Goal: Communication & Community: Answer question/provide support

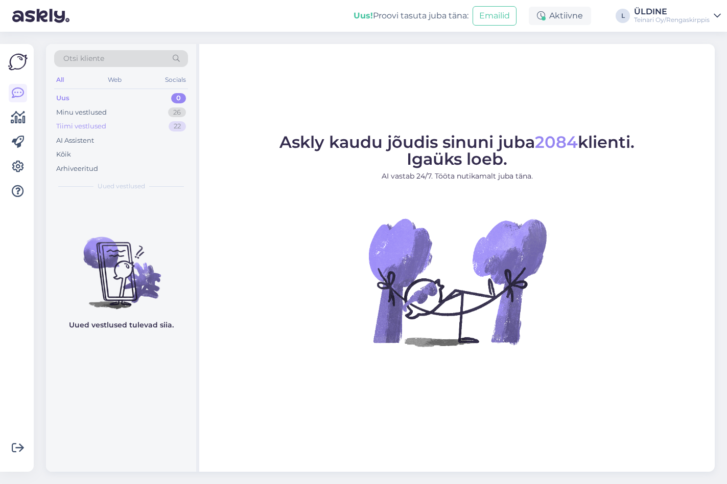
click at [108, 122] on div "Tiimi vestlused 22" at bounding box center [121, 126] width 134 height 14
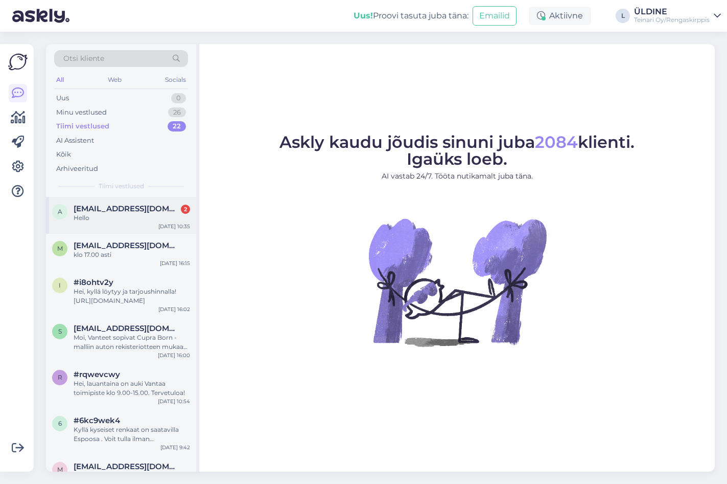
click at [142, 214] on div "Hello" at bounding box center [132, 217] width 117 height 9
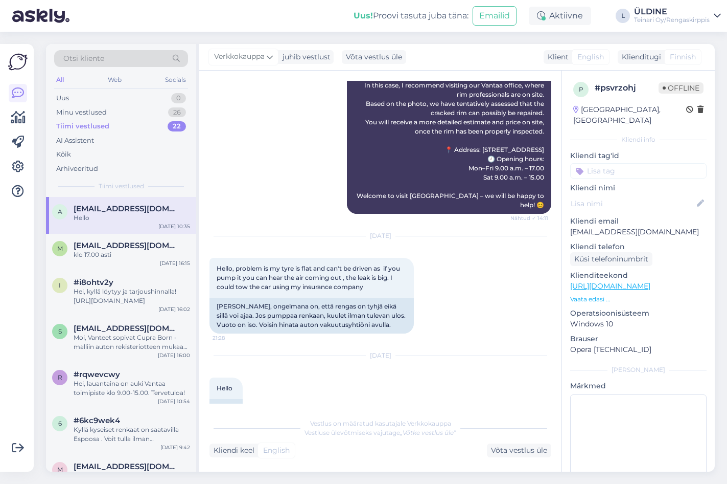
scroll to position [588, 0]
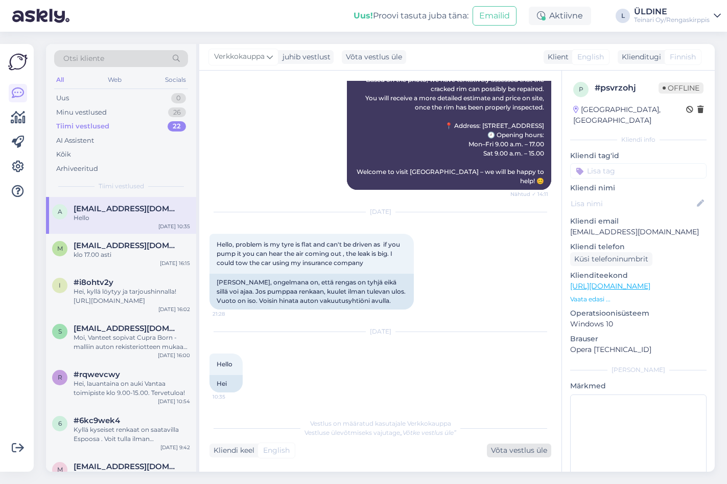
click at [503, 452] on div "Võta vestlus üle" at bounding box center [519, 450] width 64 height 14
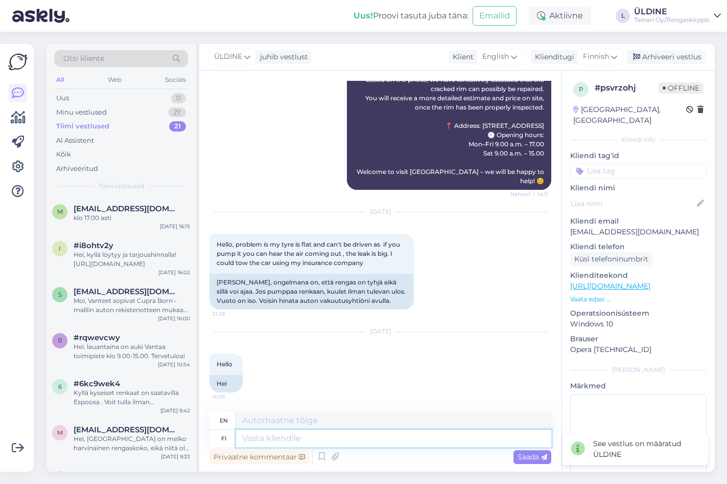
click at [350, 436] on textarea at bounding box center [393, 437] width 315 height 17
type textarea "Moi"
type textarea "Hi"
type textarea "Moi."
type textarea "Hi."
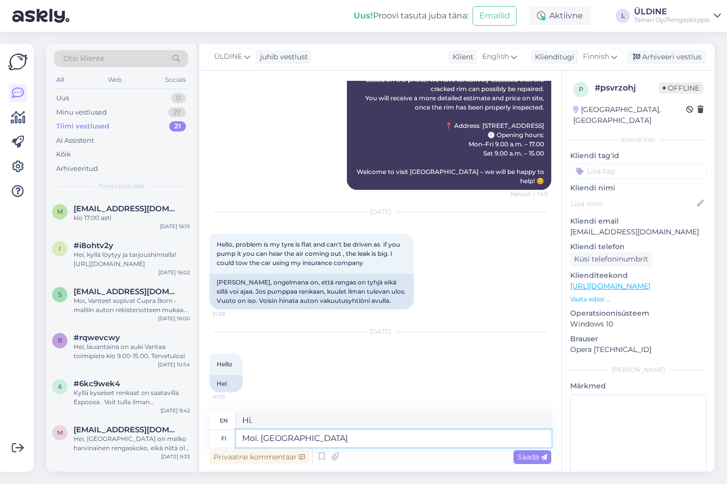
type textarea "Moi. [GEOGRAPHIC_DATA]"
type textarea "Hello. Welcome."
type textarea "Moi. [GEOGRAPHIC_DATA] paikan"
type textarea "Hi. Welcome to the place."
type textarea "Moi. Tervetuloa paikan päälle!"
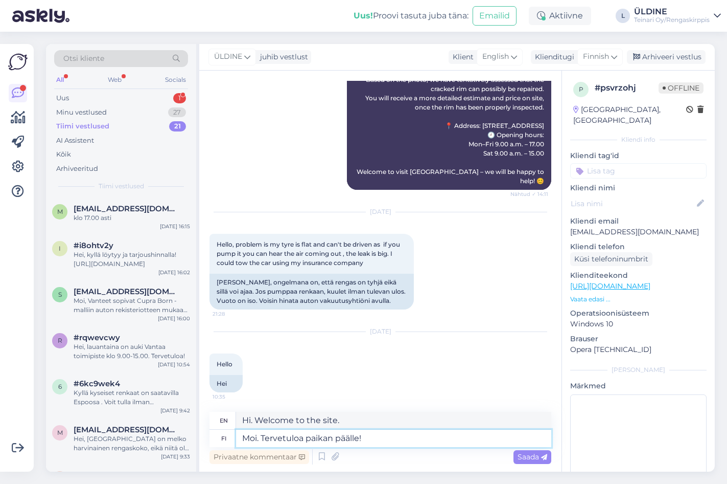
type textarea "Hi. Welcome to the site!"
type textarea "Moi. Tervetuloa paikan päälle!"
click at [523, 452] on span "Saada" at bounding box center [533, 456] width 30 height 9
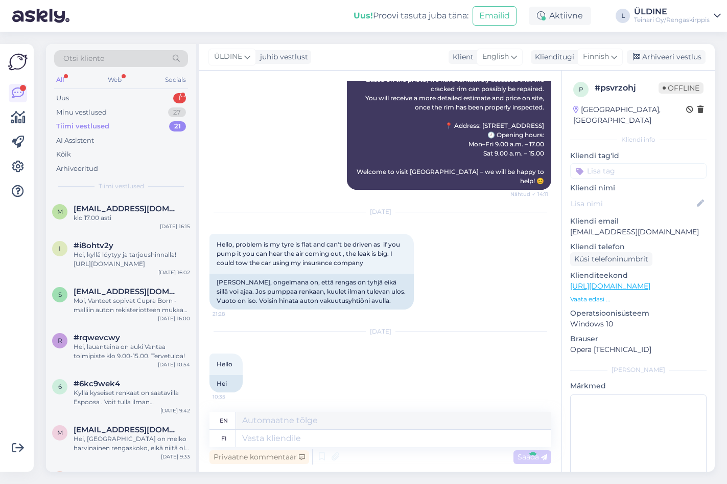
scroll to position [672, 0]
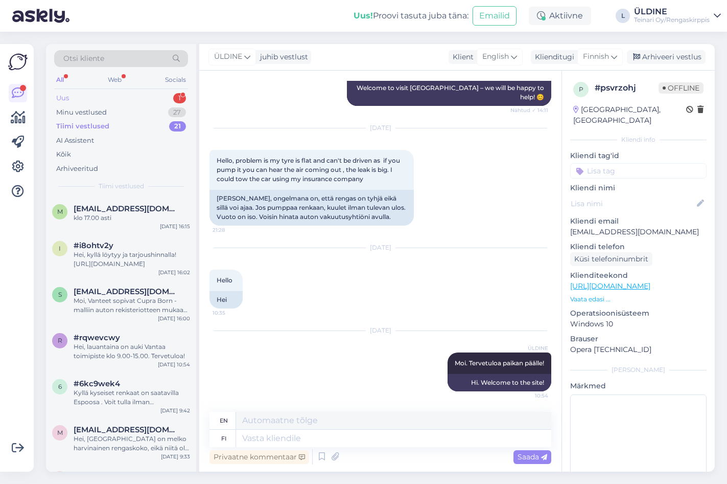
click at [78, 94] on div "Uus 1" at bounding box center [121, 98] width 134 height 14
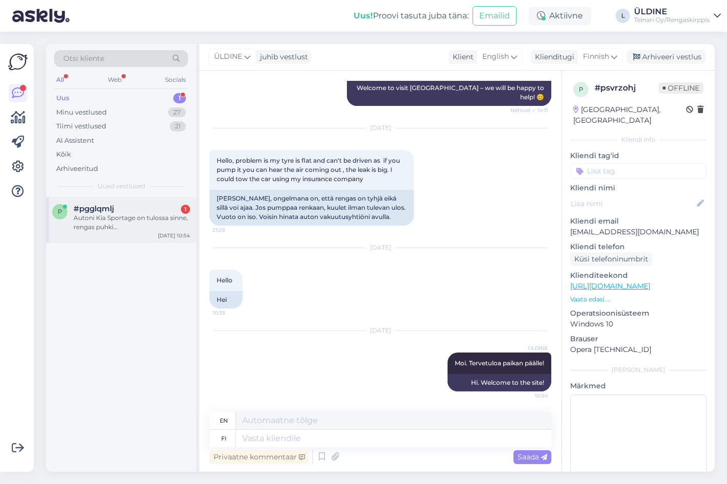
click at [109, 217] on div "Autoni Kia Sportage on tulossa sinne, rengas puhki…" at bounding box center [132, 222] width 117 height 18
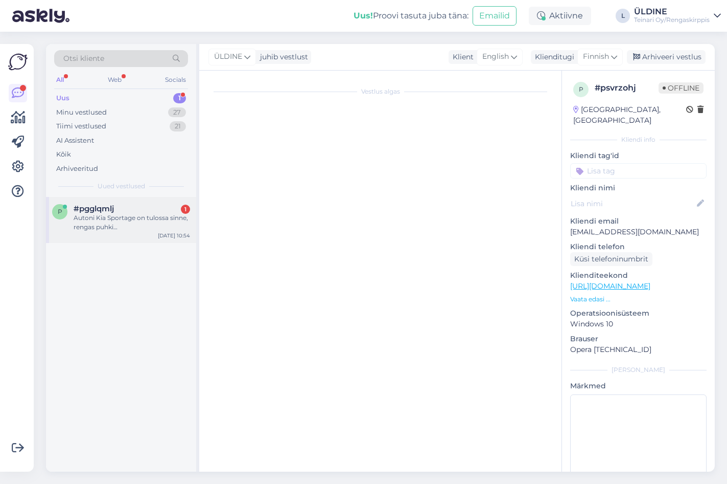
scroll to position [0, 0]
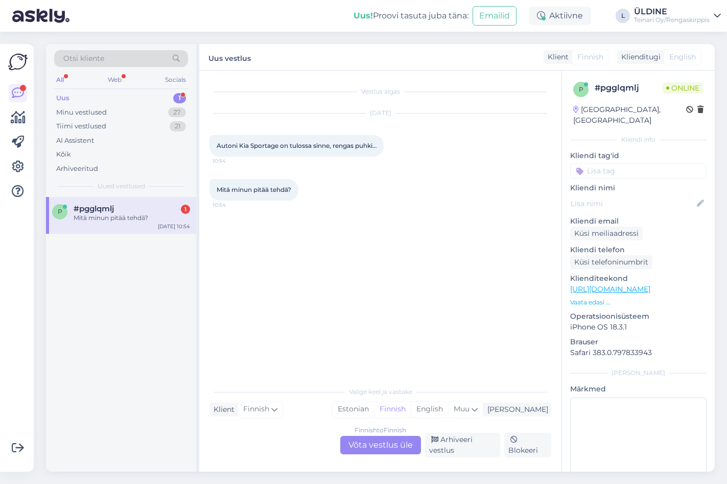
click at [371, 447] on div "Finnish to Finnish Võta vestlus üle" at bounding box center [380, 445] width 81 height 18
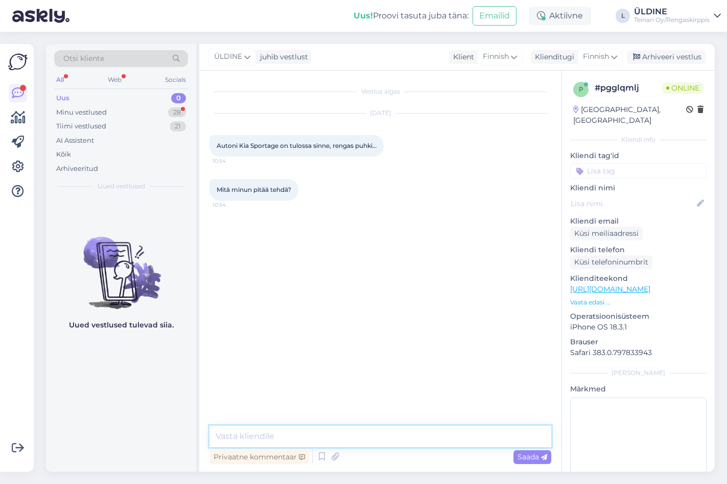
click at [291, 429] on textarea at bounding box center [381, 435] width 342 height 21
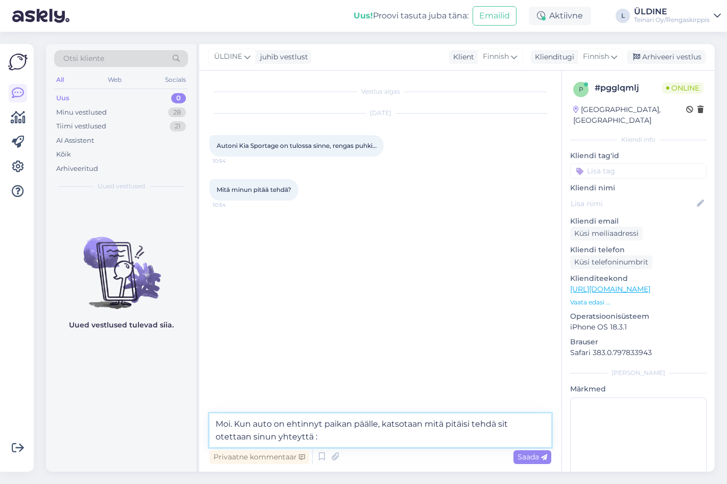
type textarea "Moi. Kun auto on ehtinnyt paikan päälle, katsotaan mitä pitäisi tehdä sit otett…"
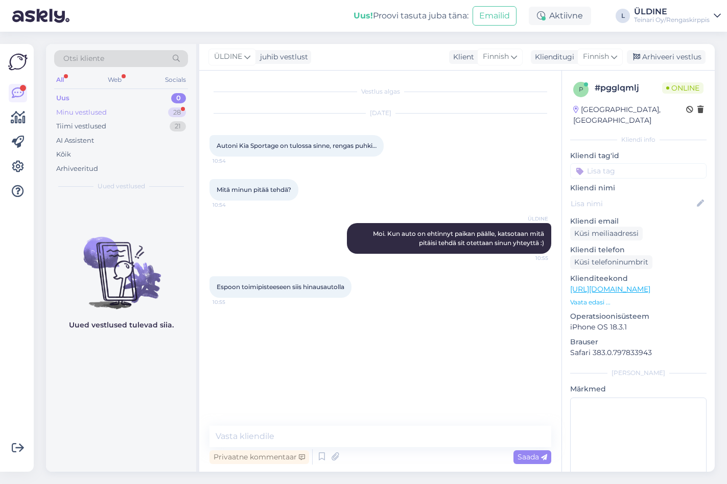
click at [86, 111] on div "Minu vestlused" at bounding box center [81, 112] width 51 height 10
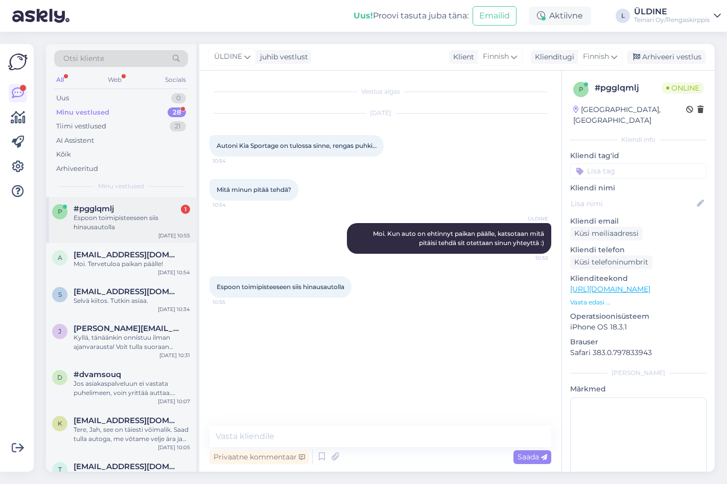
drag, startPoint x: 103, startPoint y: 216, endPoint x: 151, endPoint y: 214, distance: 47.6
click at [104, 216] on div "Espoon toimipisteeseen siis hinausautolla" at bounding box center [132, 222] width 117 height 18
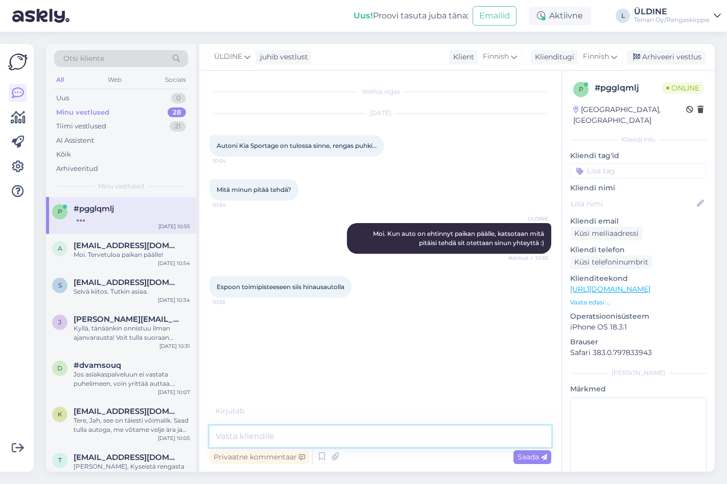
click at [264, 440] on textarea at bounding box center [381, 435] width 342 height 21
type textarea ":)"
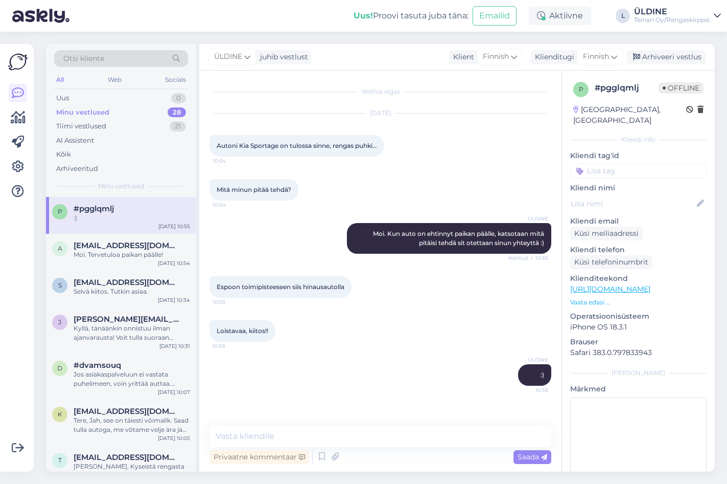
click at [89, 113] on div "Minu vestlused" at bounding box center [82, 112] width 53 height 10
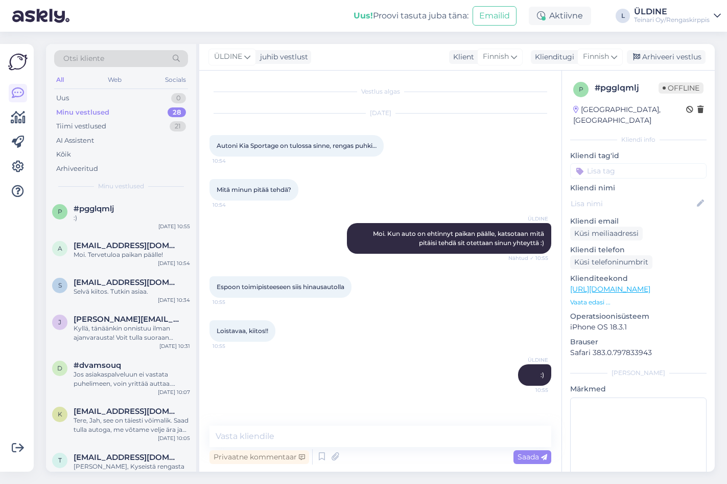
click at [463, 165] on div "[DATE] Autoni Kia Sportage on tulossa sinne, rengas puhki… 10:54" at bounding box center [381, 134] width 342 height 65
